Goal: Task Accomplishment & Management: Manage account settings

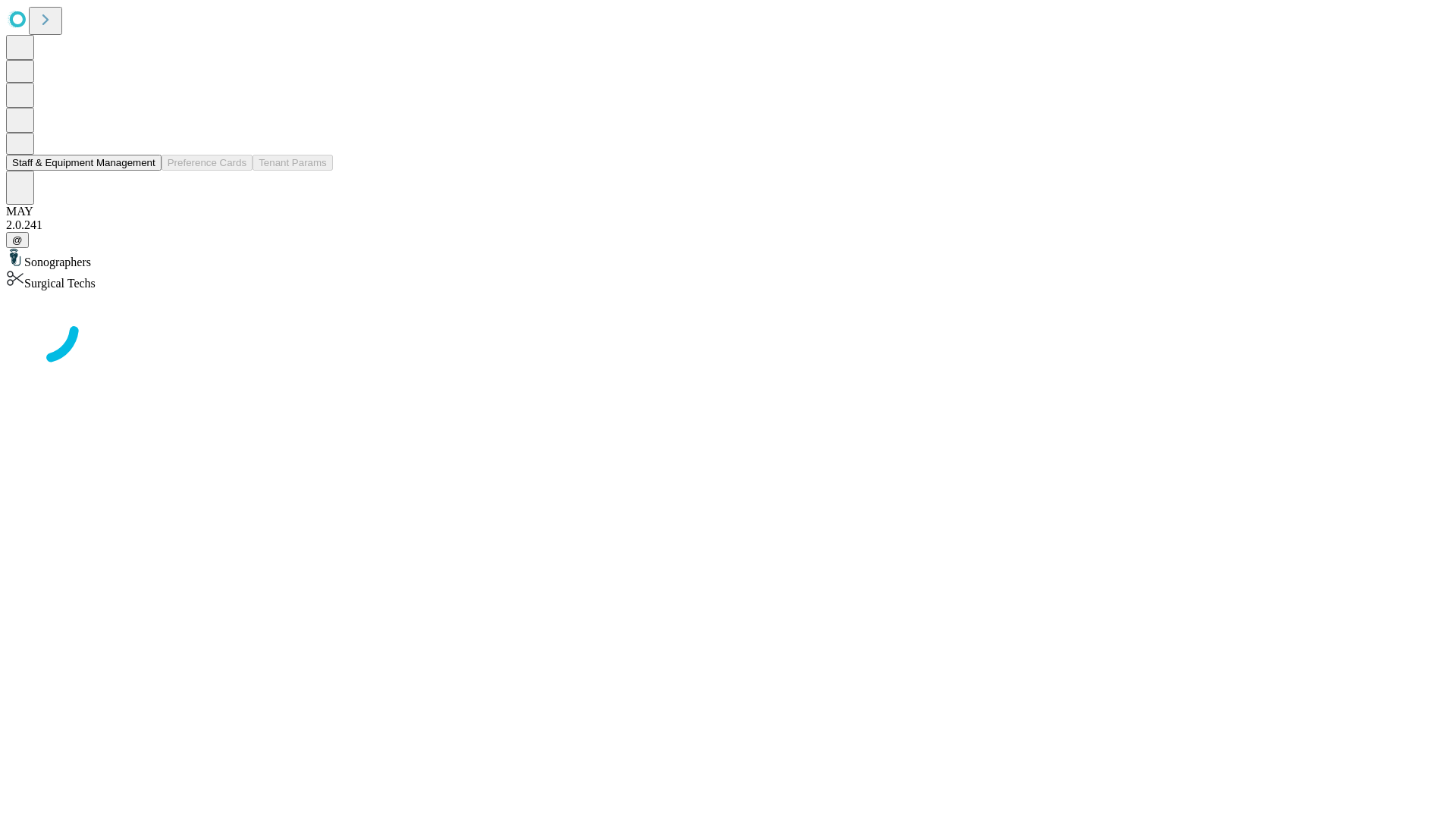
click at [142, 171] on button "Staff & Equipment Management" at bounding box center [83, 162] width 155 height 16
